Goal: Information Seeking & Learning: Understand process/instructions

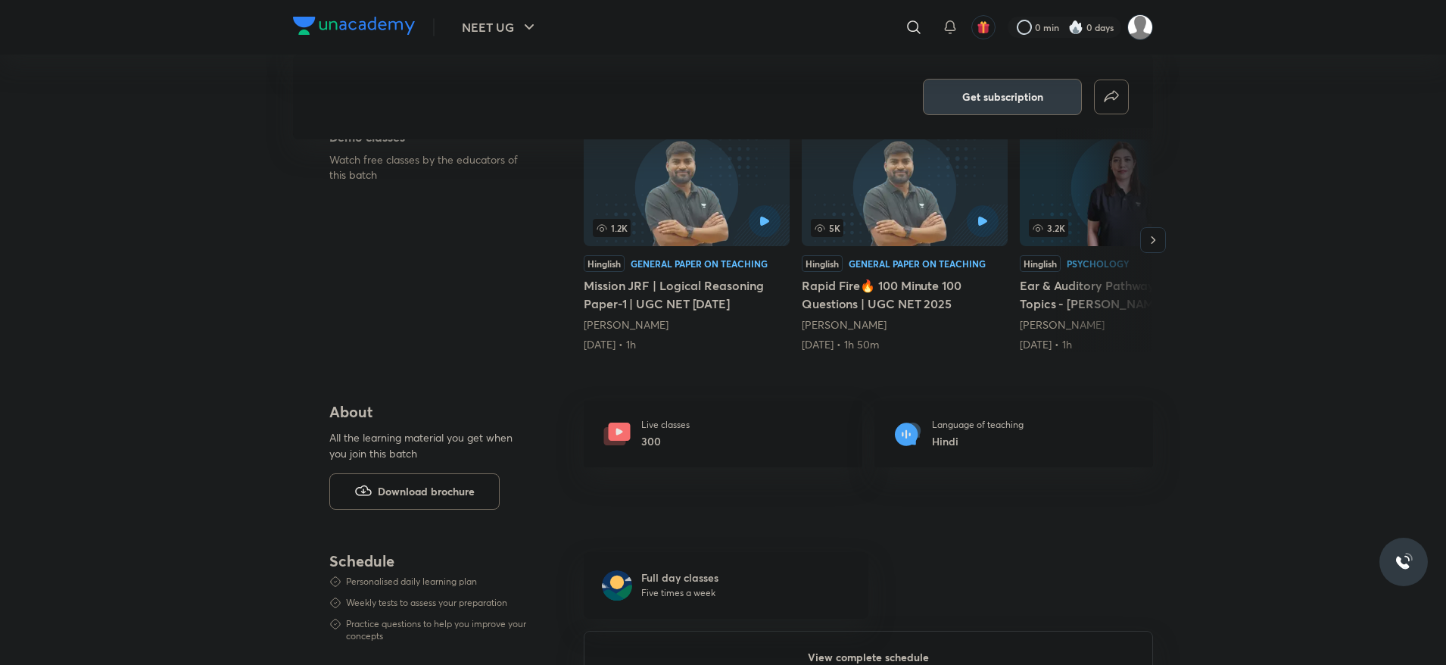
scroll to position [227, 0]
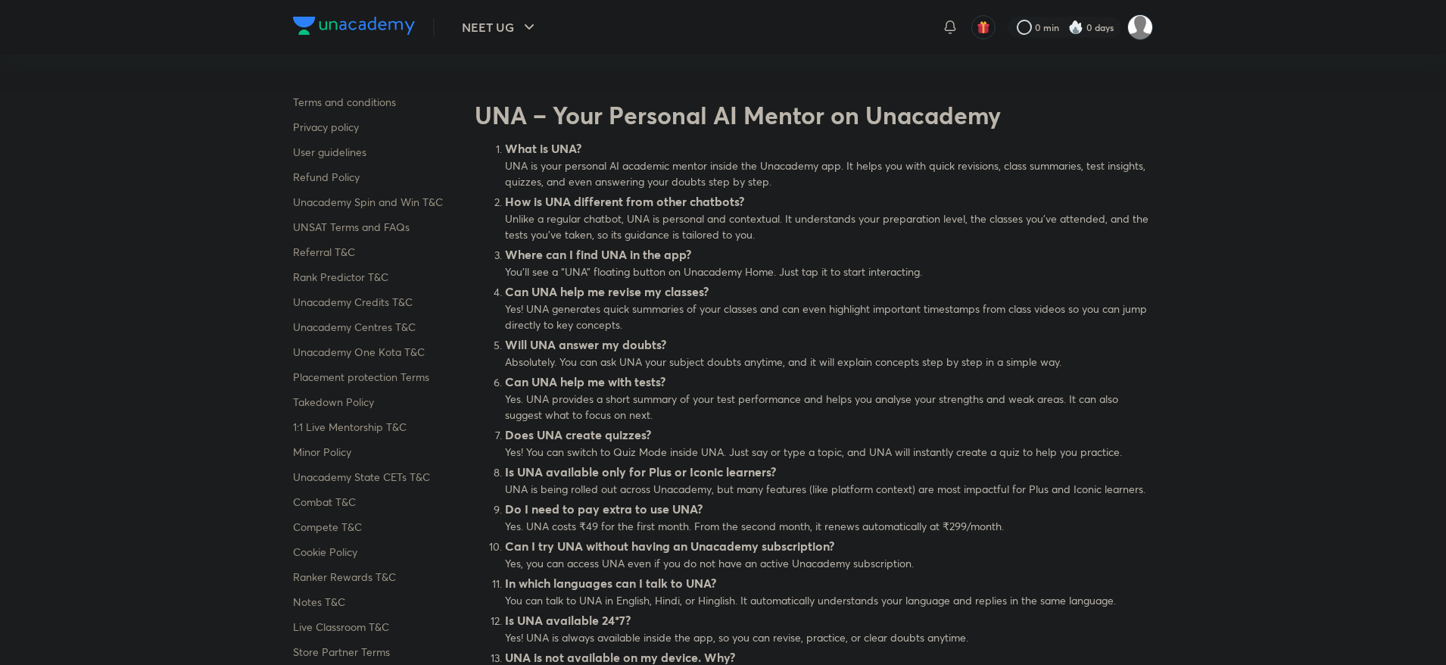
click at [338, 176] on p "Refund Policy" at bounding box center [378, 177] width 170 height 16
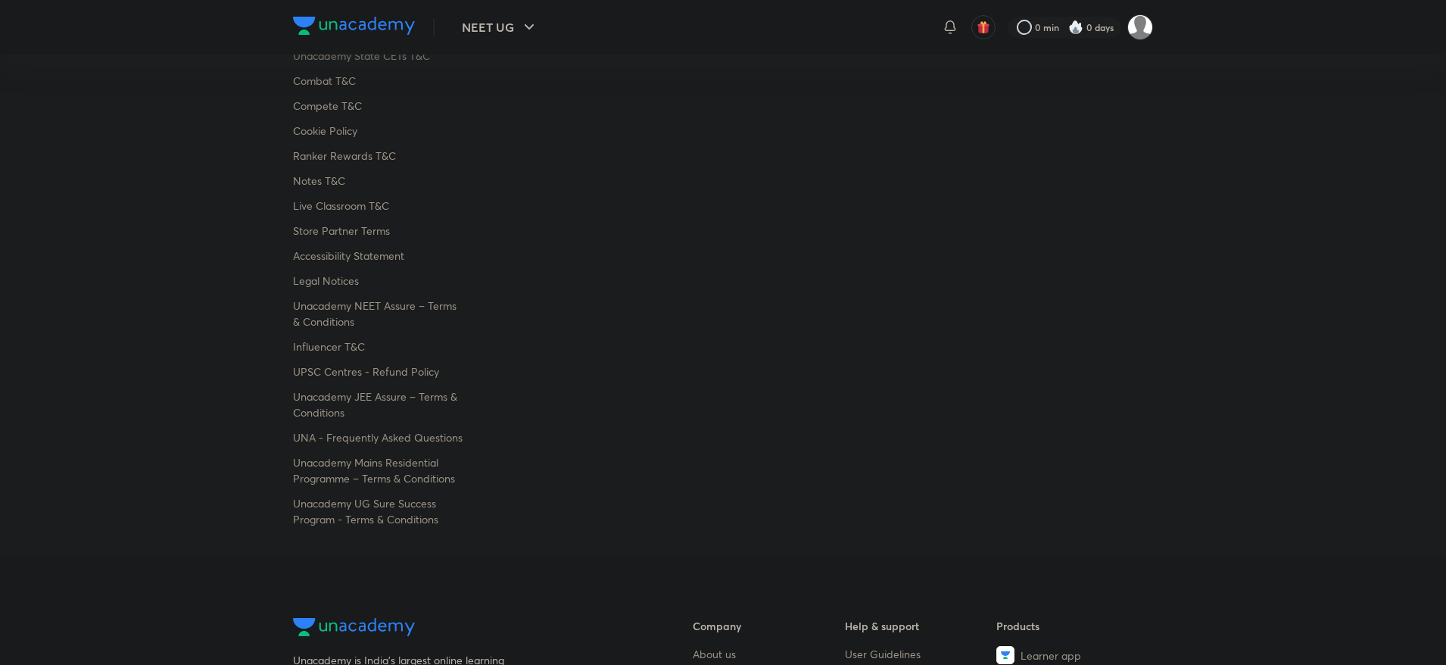
scroll to position [454, 0]
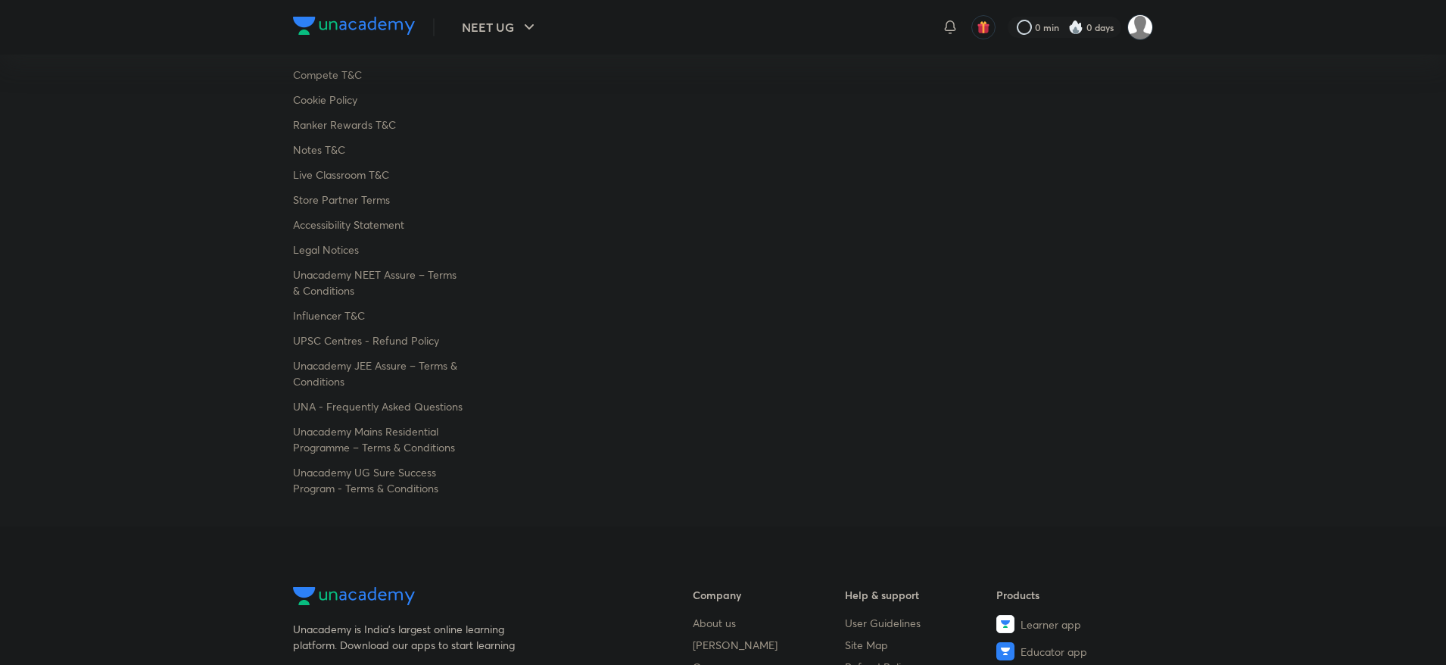
click at [368, 404] on p "UNA - Frequently Asked Questions" at bounding box center [378, 406] width 170 height 16
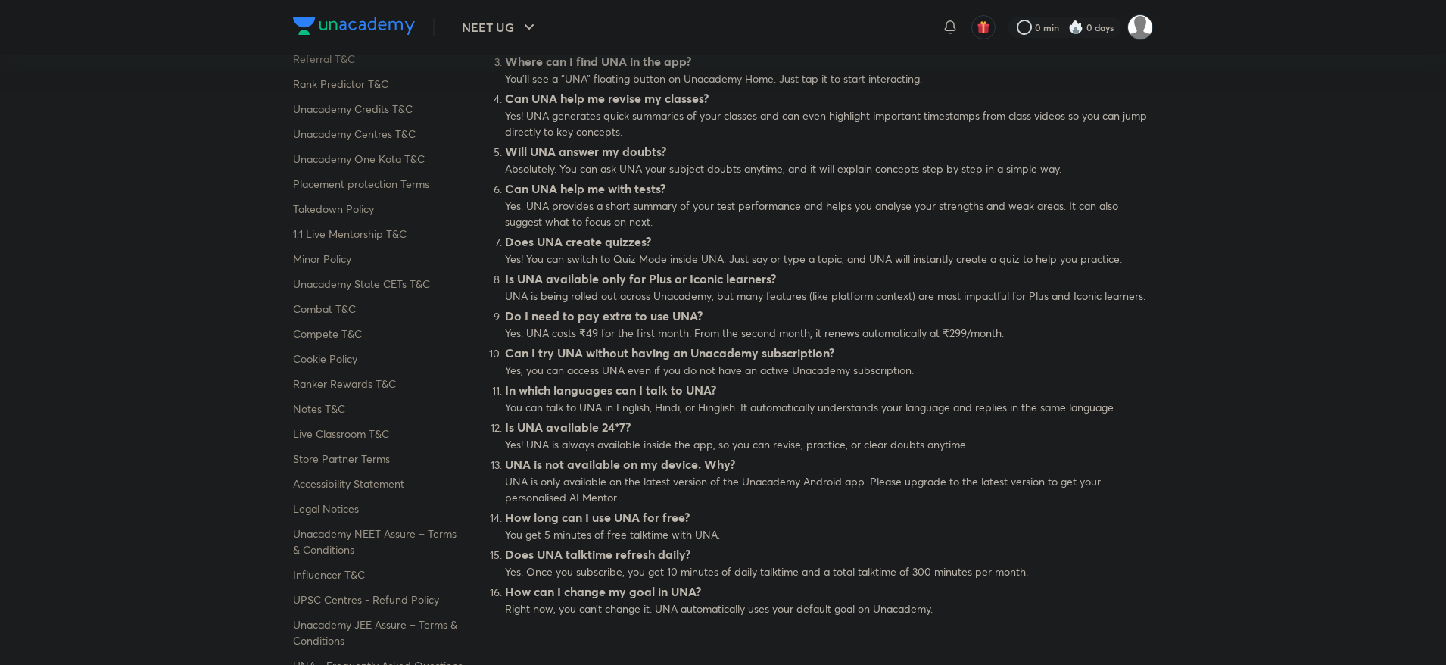
scroll to position [227, 0]
